Goal: Communication & Community: Answer question/provide support

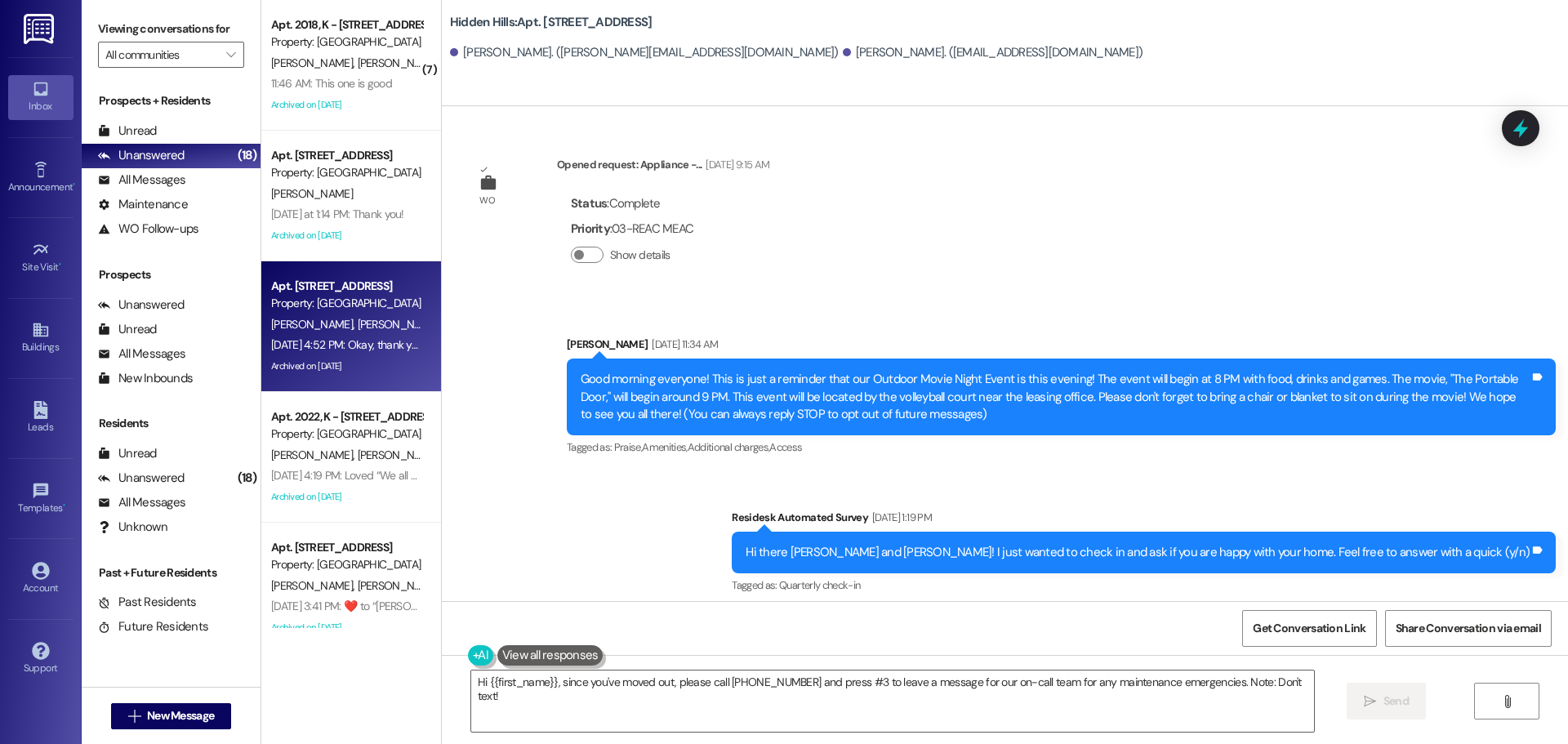
click at [293, 53] on div "[PERSON_NAME] [PERSON_NAME]" at bounding box center [346, 64] width 154 height 21
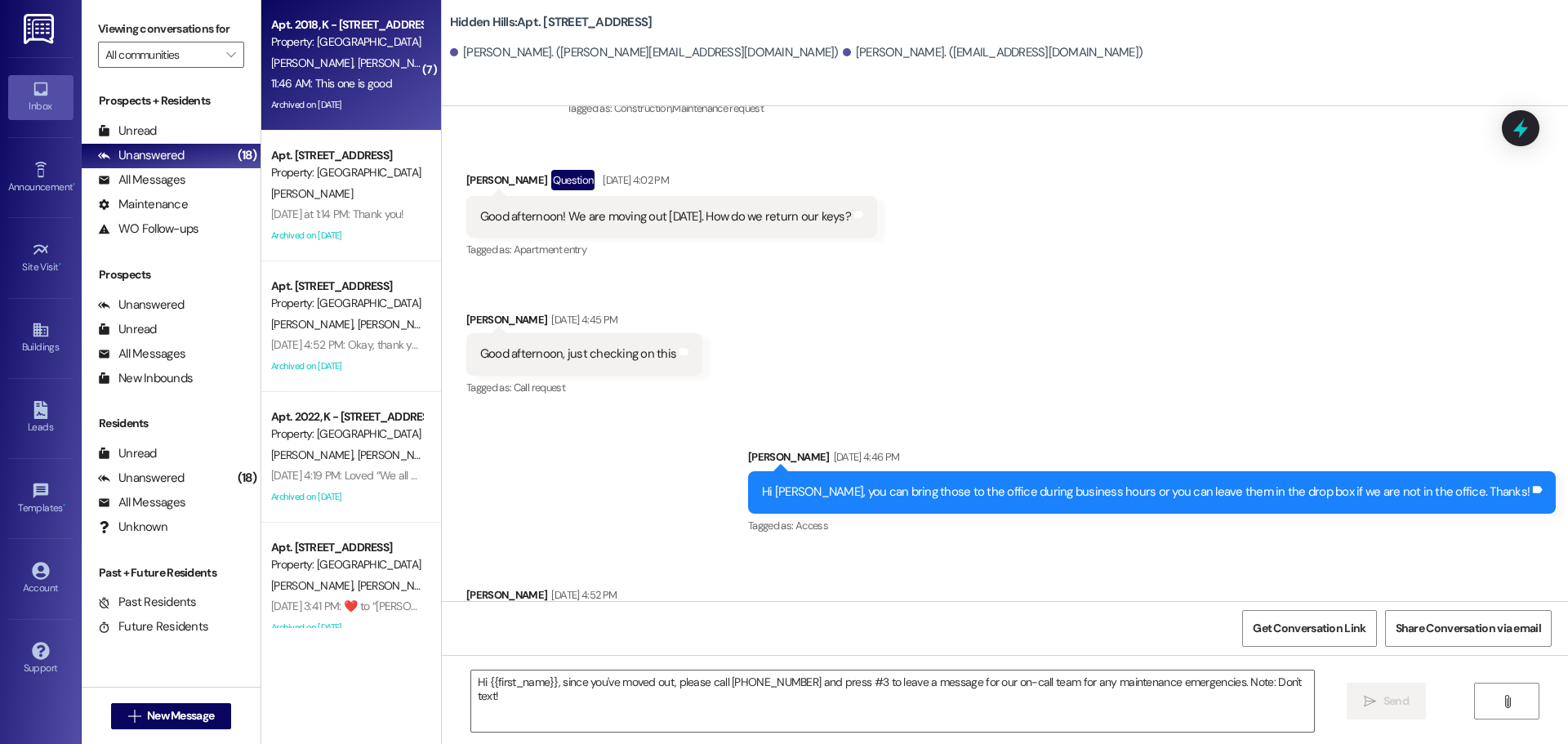
type textarea "Fetching suggested responses. Please feel free to read through the conversation…"
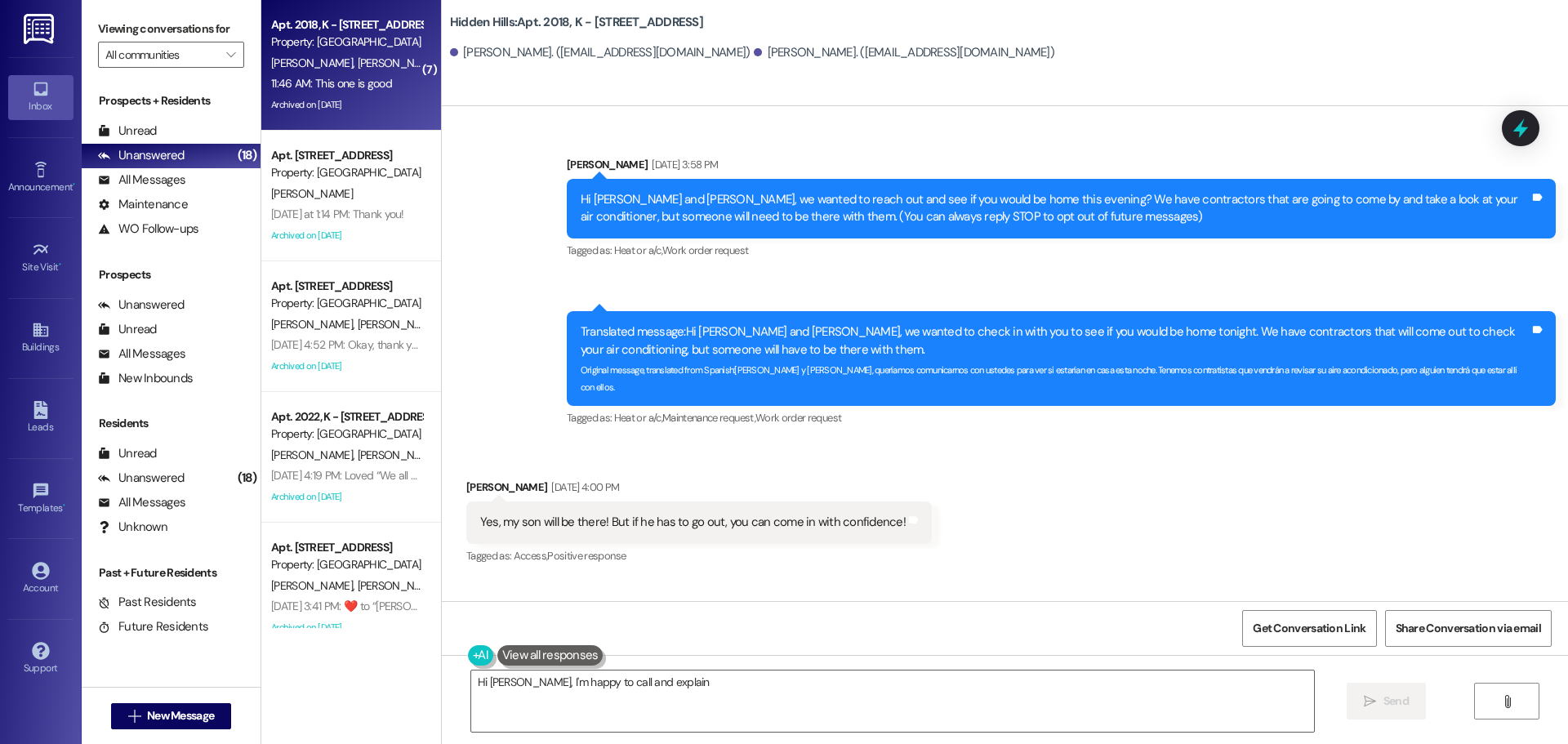
scroll to position [44620, 0]
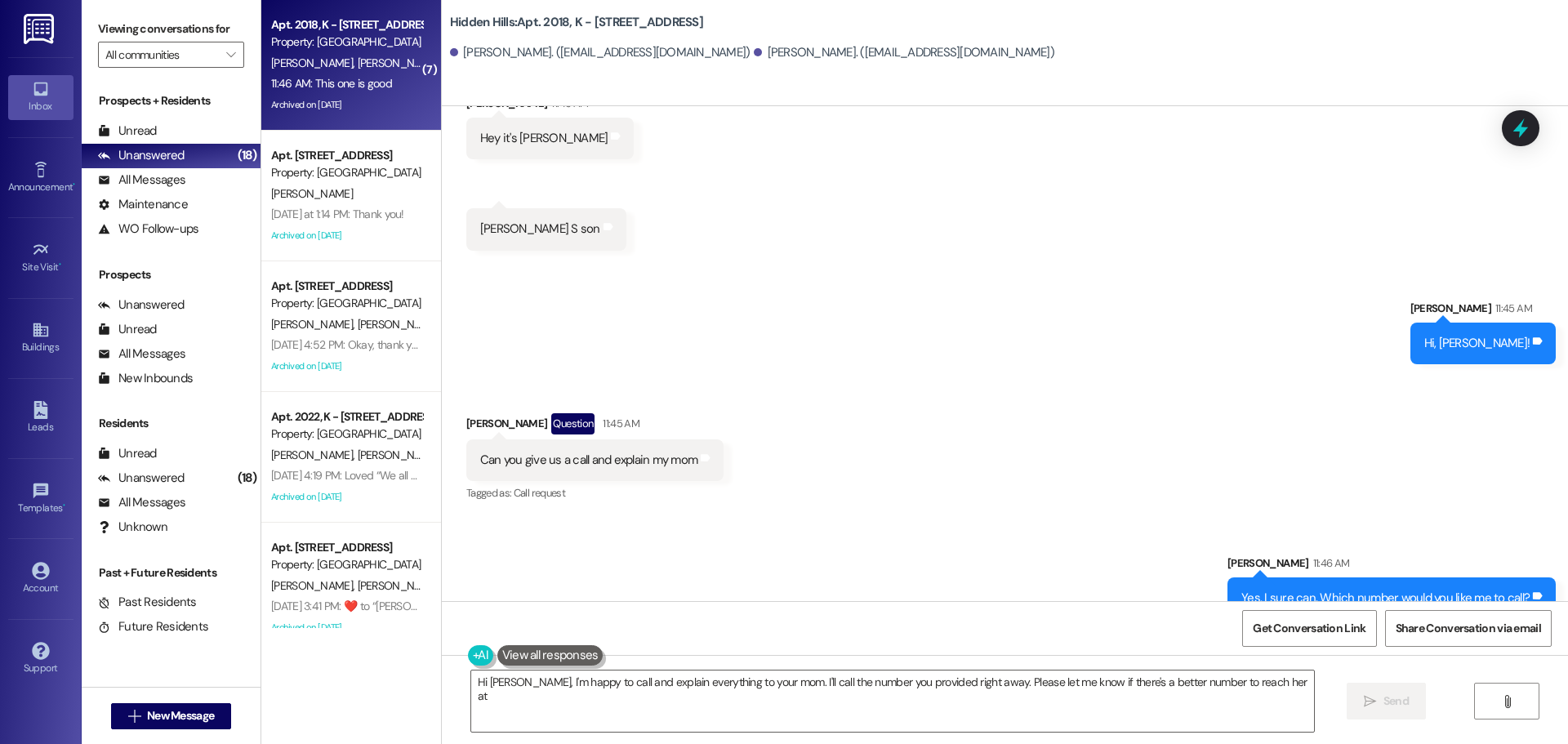
type textarea "Hi [PERSON_NAME], I'm happy to call and explain everything to your mom. I'll ca…"
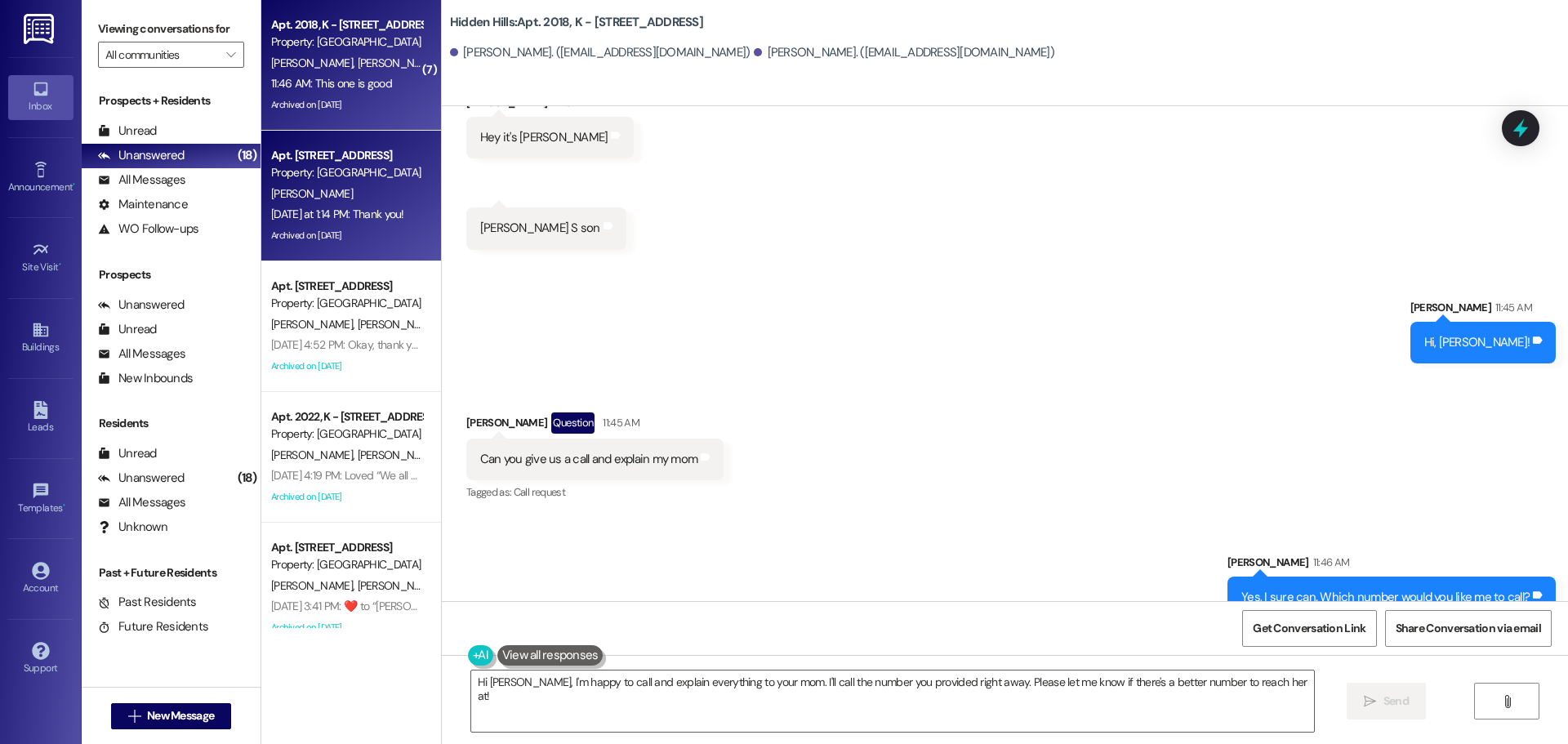
click at [289, 182] on div "Apt. [STREET_ADDRESS] Property: [GEOGRAPHIC_DATA]" at bounding box center [346, 164] width 154 height 39
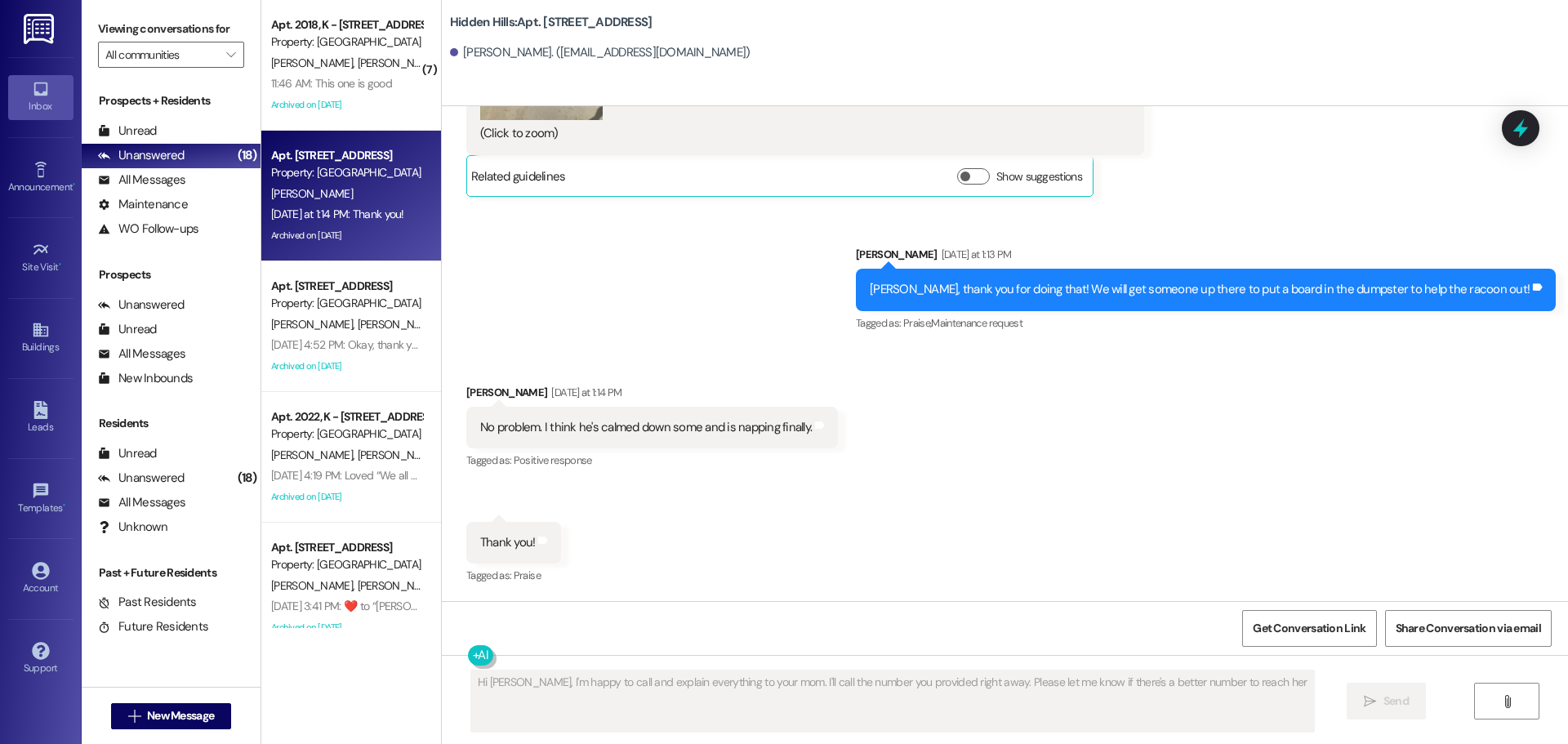
type textarea "Hi [PERSON_NAME], I'm happy to call and explain everything to your mom. I'll ca…"
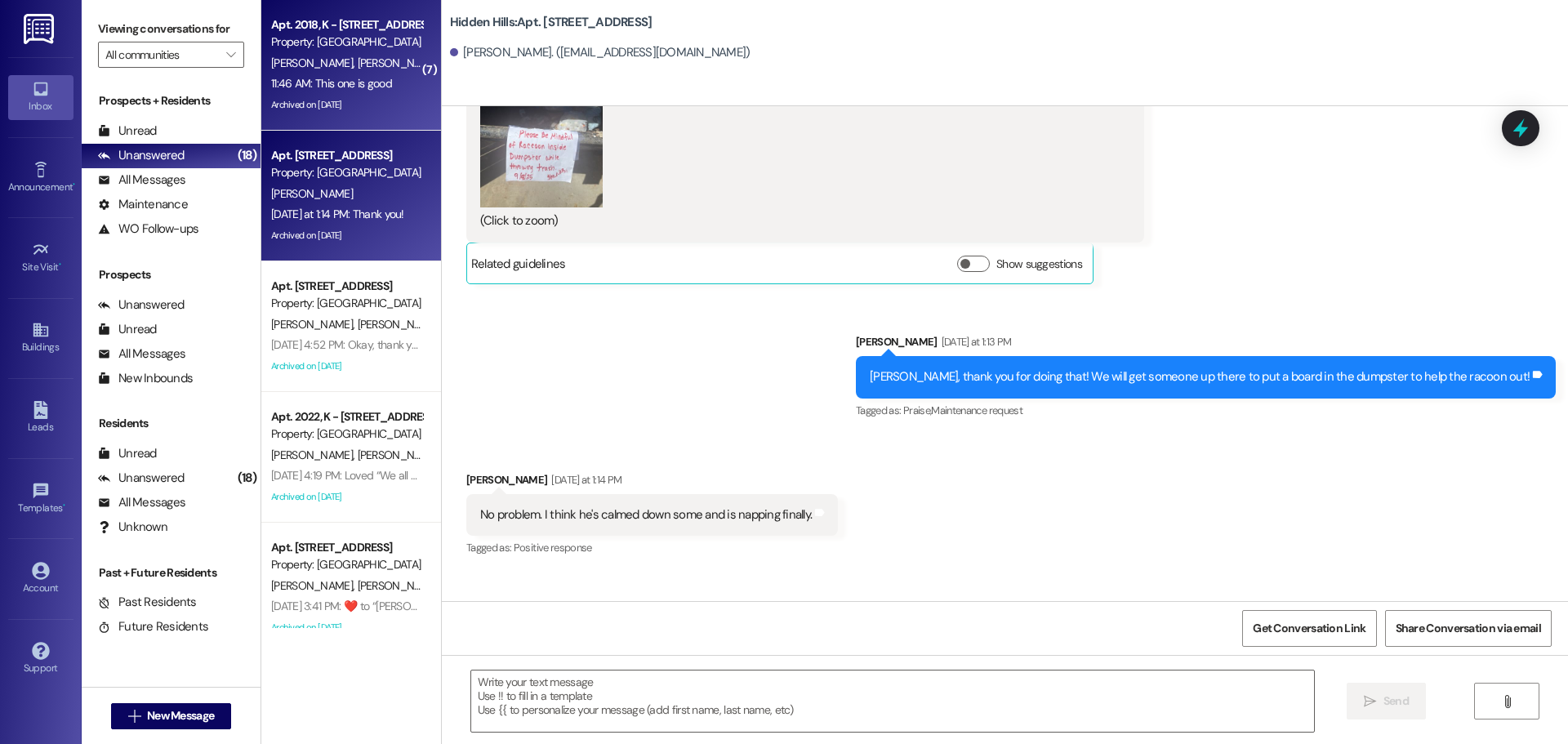
click at [289, 93] on div "11:46 AM: This one is good 11:46 AM: This one is good" at bounding box center [346, 84] width 154 height 21
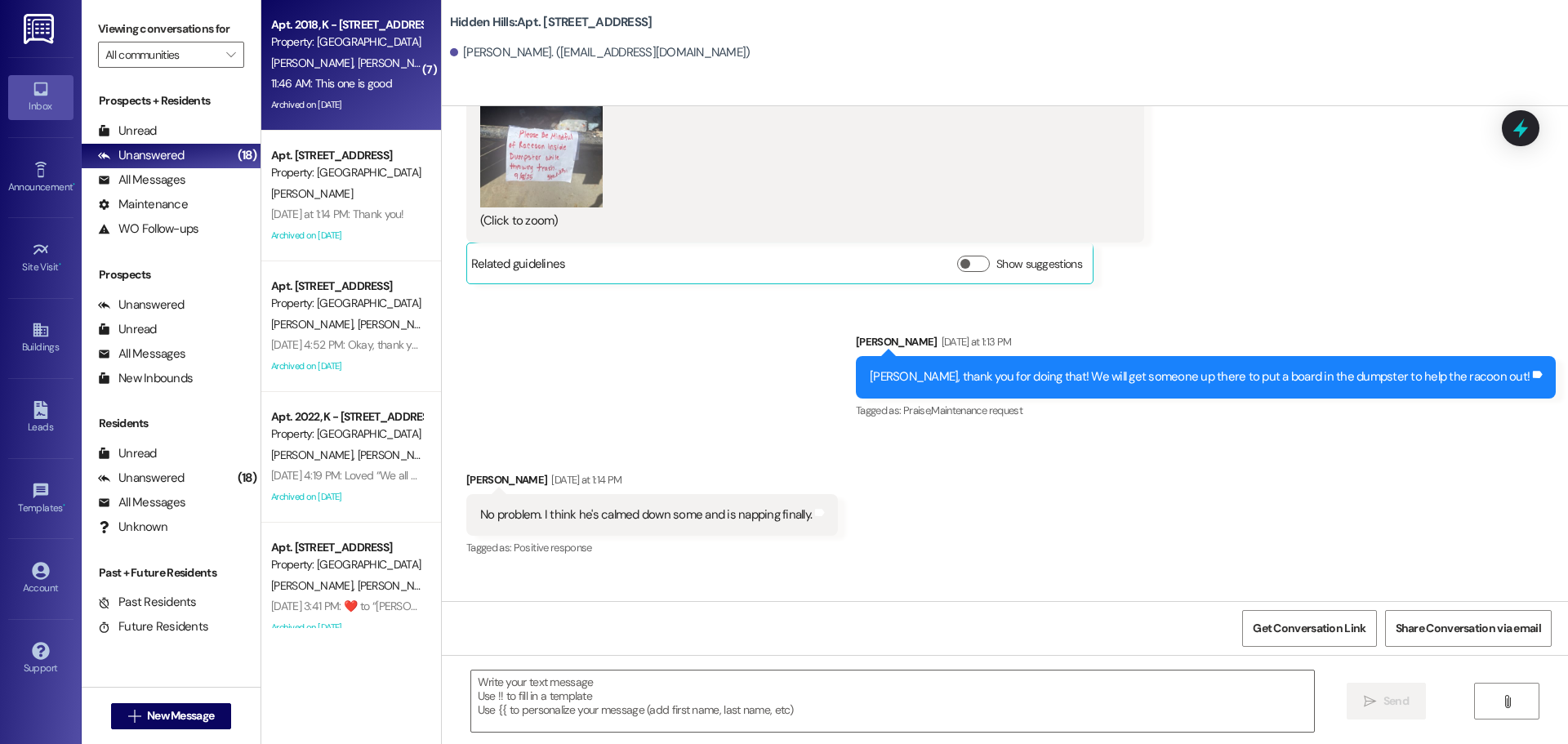
type textarea "Fetching suggested responses. Please feel free to read through the conversation…"
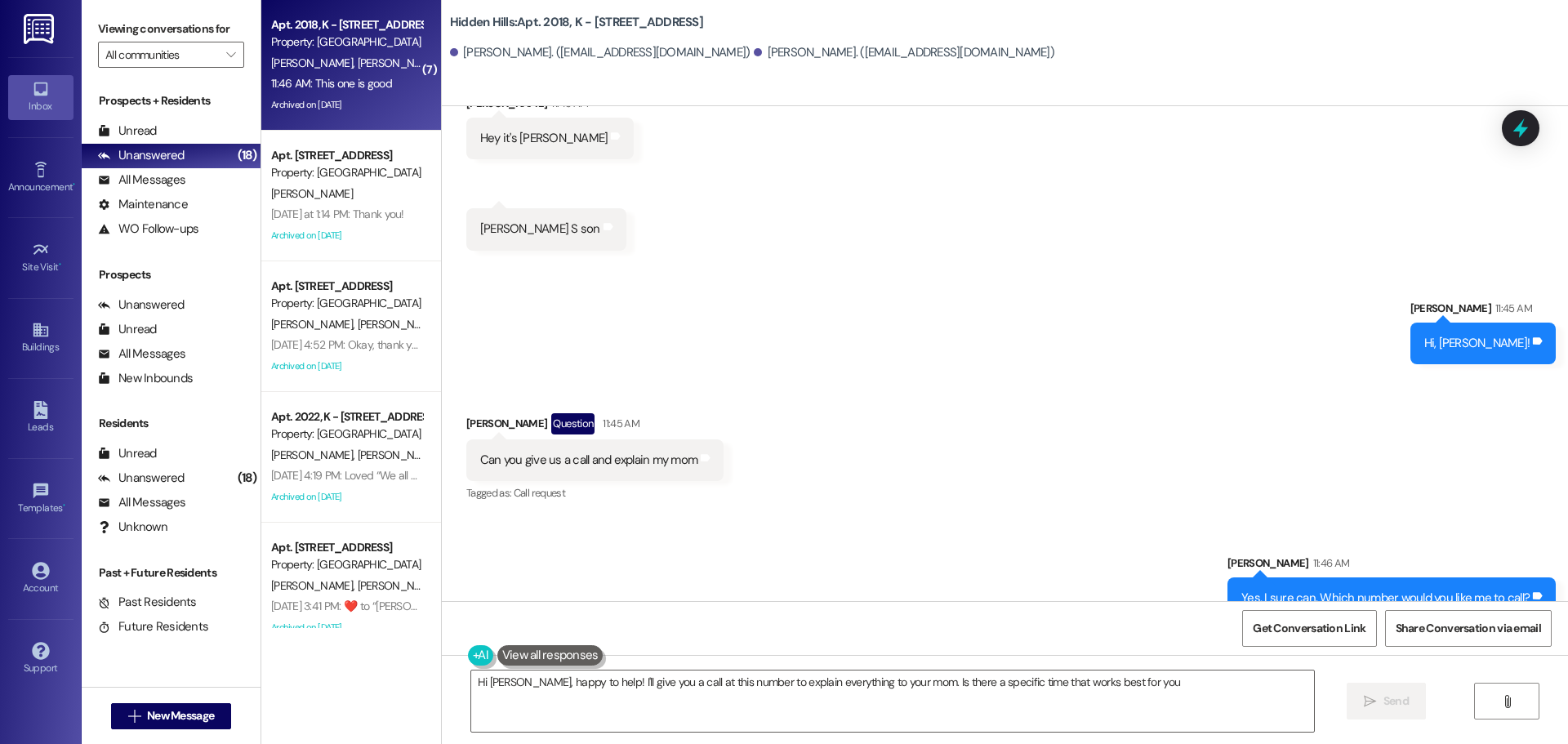
type textarea "Hi [PERSON_NAME], happy to help! I'll give you a call at this number to explain…"
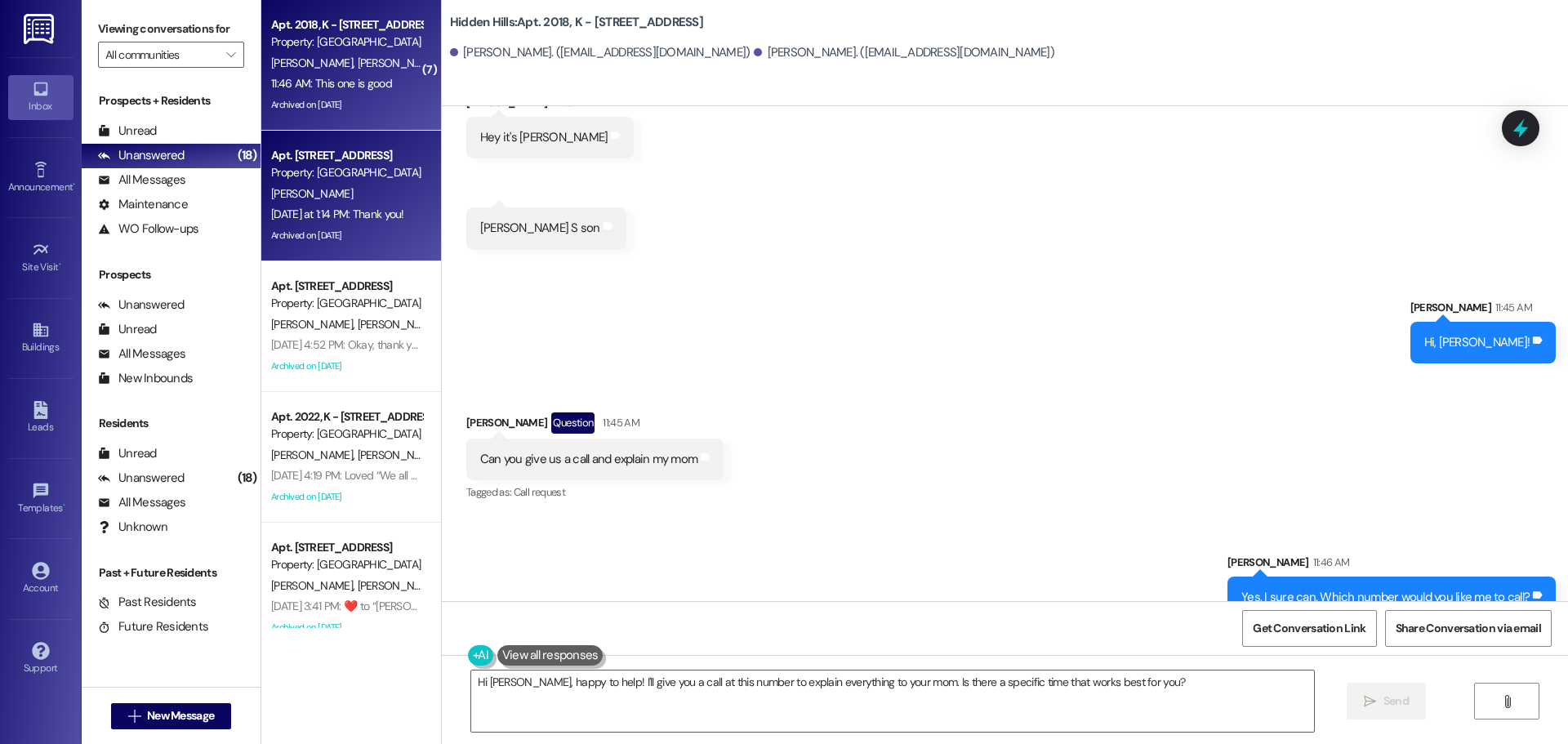
click at [377, 227] on div "Archived on [DATE]" at bounding box center [346, 236] width 154 height 21
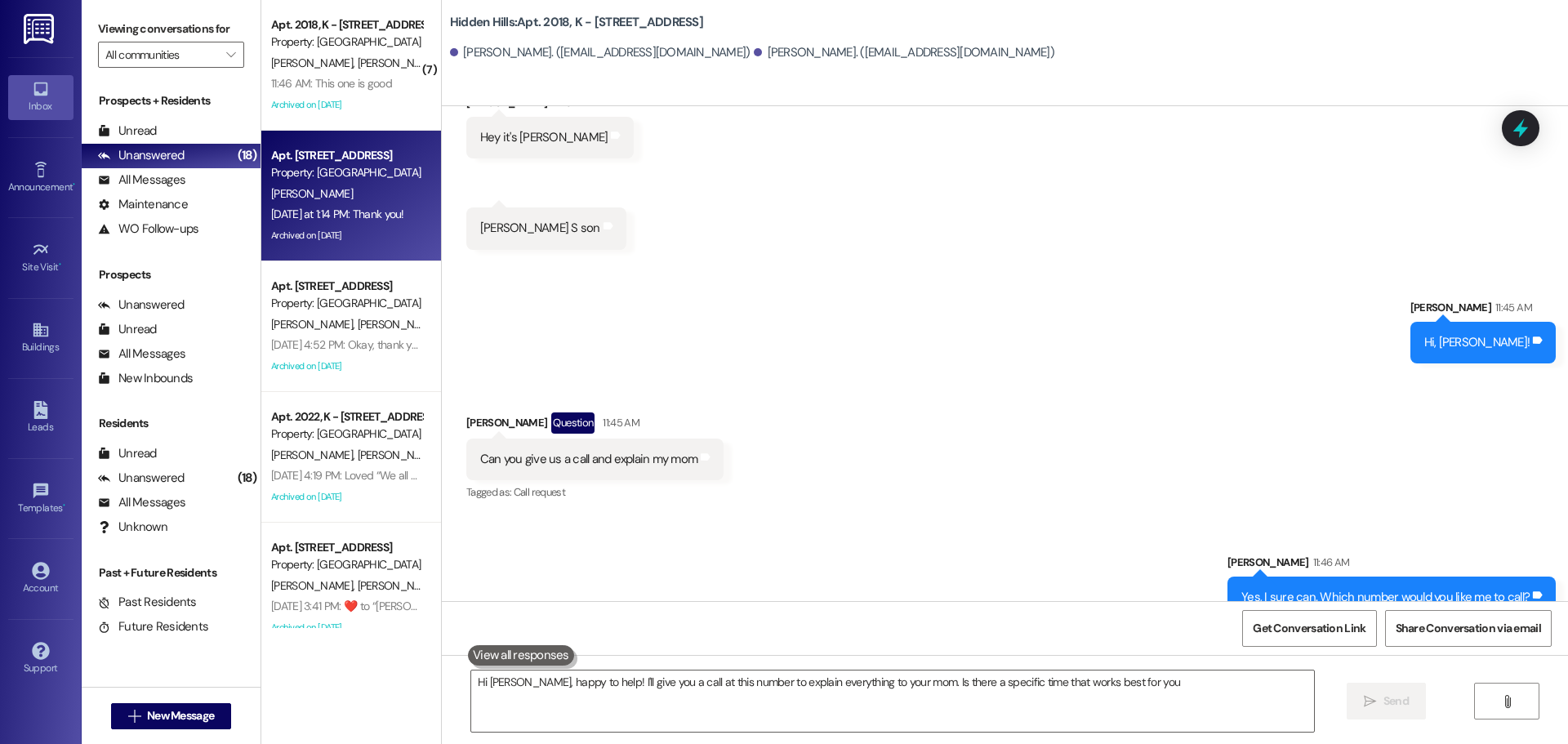
type textarea "Hi [PERSON_NAME], happy to help! I'll give you a call at this number to explain…"
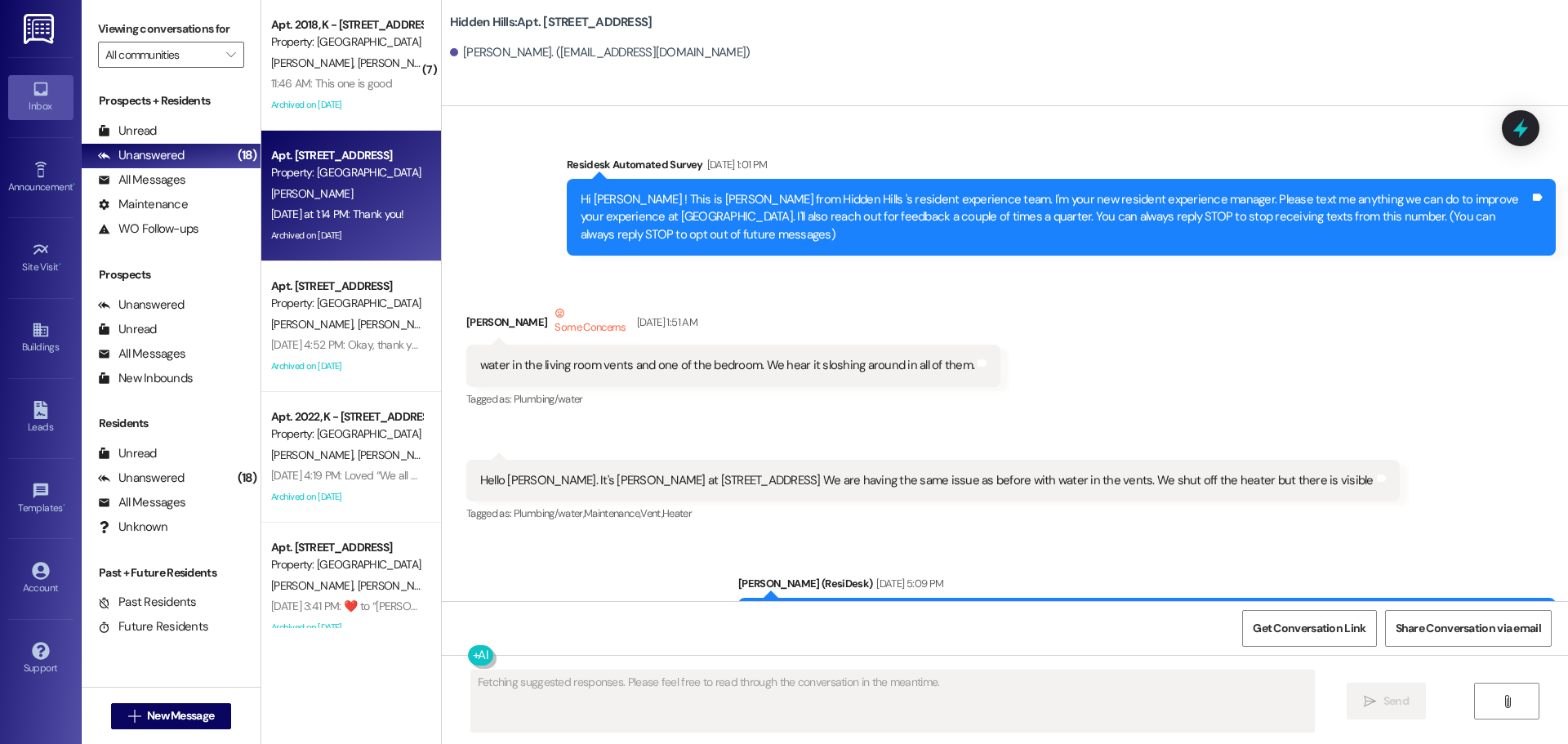
scroll to position [21265, 0]
